Goal: Task Accomplishment & Management: Use online tool/utility

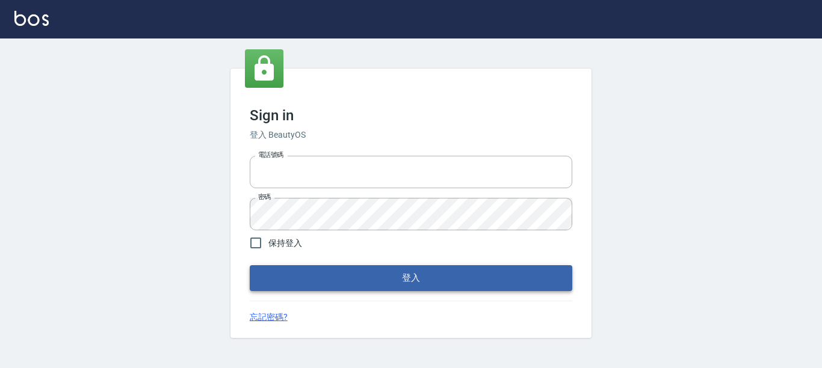
type input "0228278166"
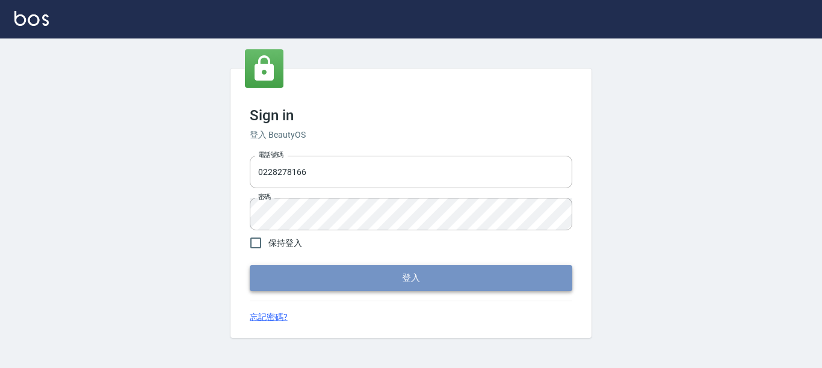
click at [477, 276] on button "登入" at bounding box center [411, 277] width 322 height 25
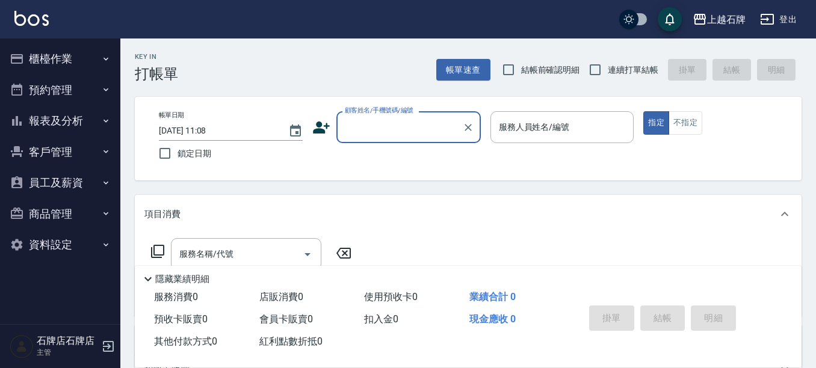
click at [374, 120] on input "顧客姓名/手機號碼/編號" at bounding box center [400, 127] width 116 height 21
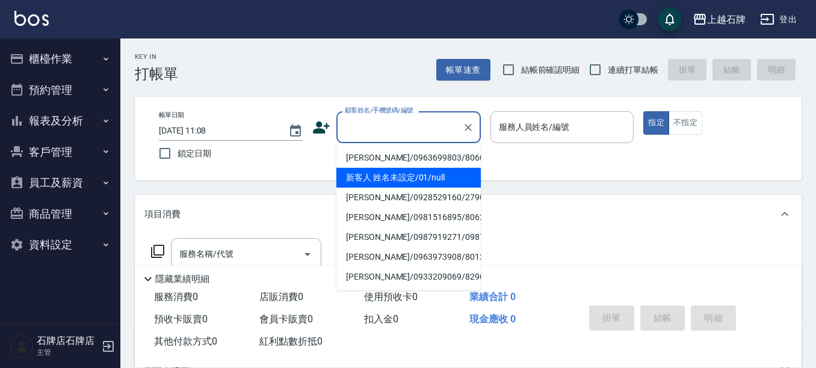
click at [457, 172] on li "新客人 姓名未設定/01/null" at bounding box center [408, 178] width 144 height 20
type input "1"
type input "新客人 姓名未設定/01/null"
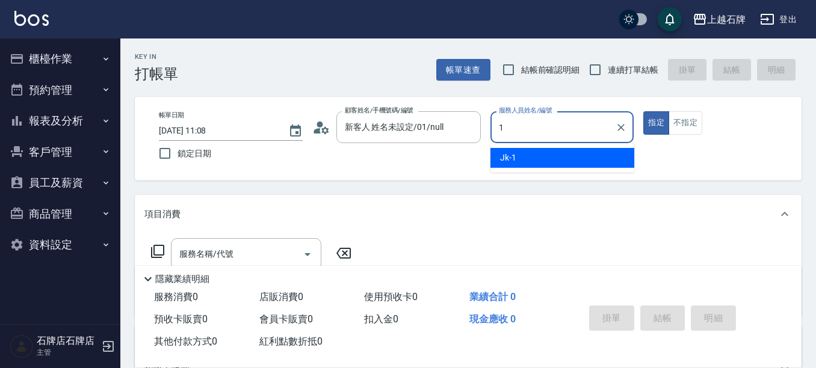
click at [566, 155] on div "Jk -1" at bounding box center [562, 158] width 144 height 20
type input "Jk-1"
click at [231, 247] on input "服務名稱/代號" at bounding box center [237, 254] width 122 height 21
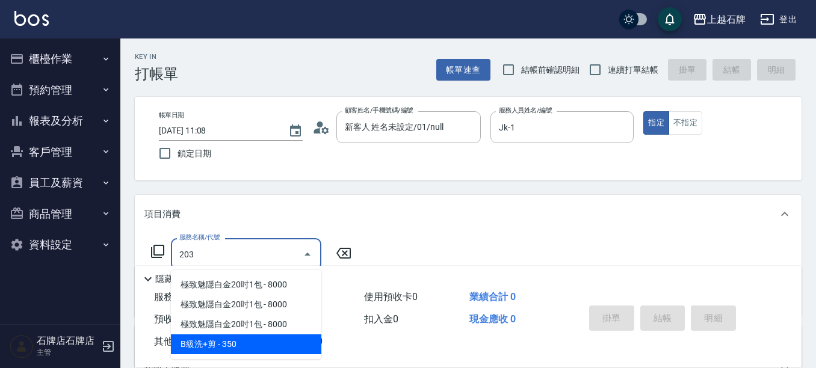
click at [278, 352] on span "B級洗+剪 - 350" at bounding box center [246, 344] width 150 height 20
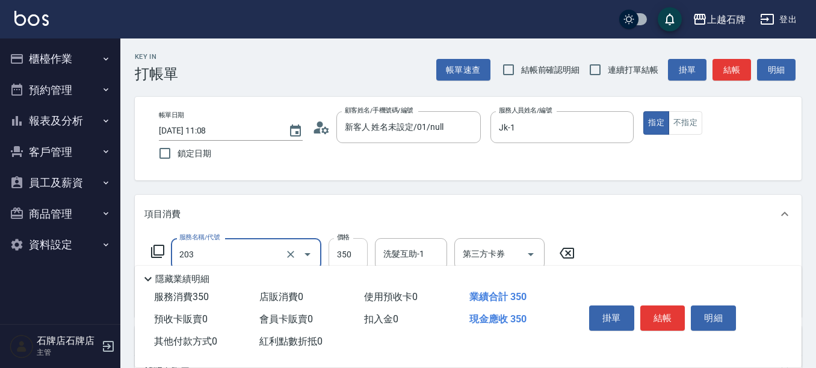
type input "B級洗+剪(203)"
click at [363, 250] on input "350" at bounding box center [347, 254] width 39 height 32
type input "499"
click at [655, 314] on button "結帳" at bounding box center [662, 318] width 45 height 25
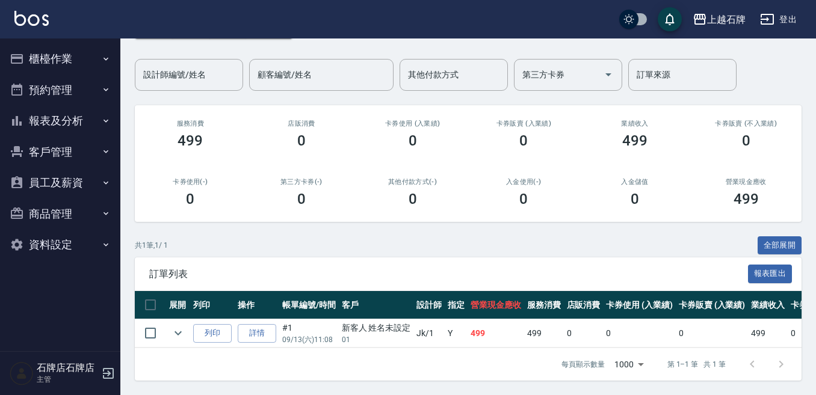
scroll to position [91, 0]
click at [217, 324] on button "列印" at bounding box center [212, 333] width 39 height 19
